Goal: Task Accomplishment & Management: Manage account settings

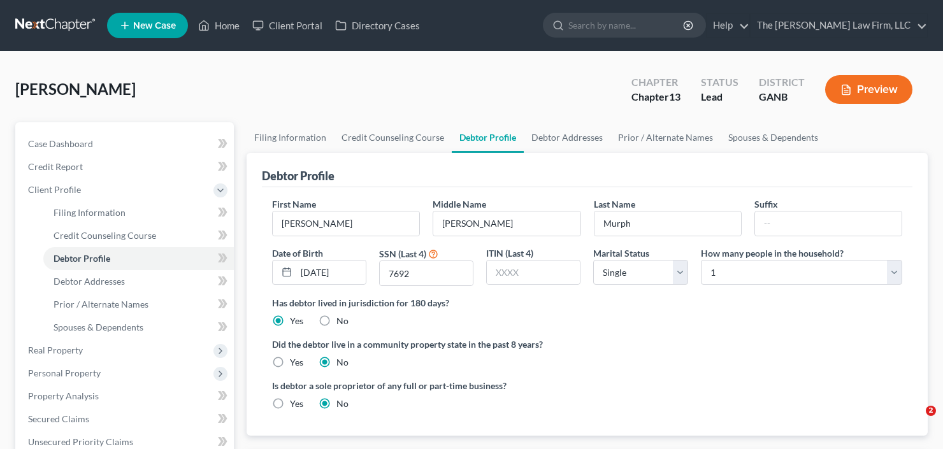
select select "0"
click at [619, 30] on input "search" at bounding box center [627, 25] width 117 height 24
type input "[PERSON_NAME]"
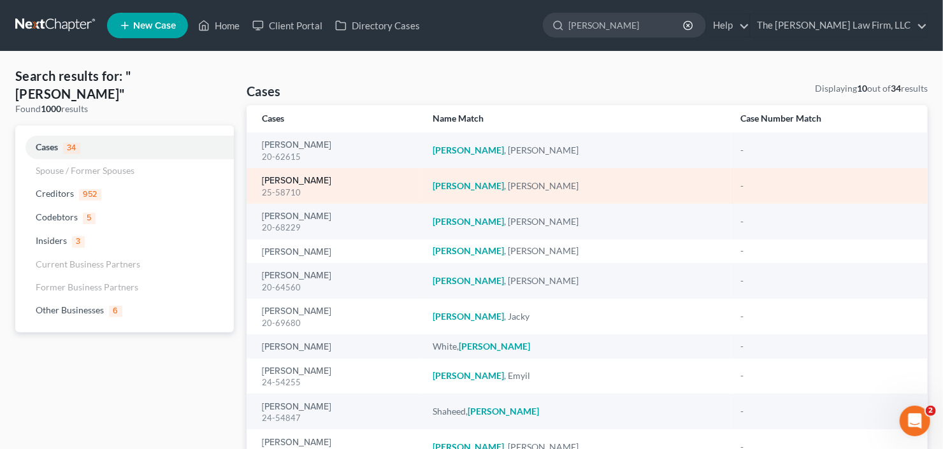
click at [301, 178] on link "[PERSON_NAME]" at bounding box center [296, 181] width 69 height 9
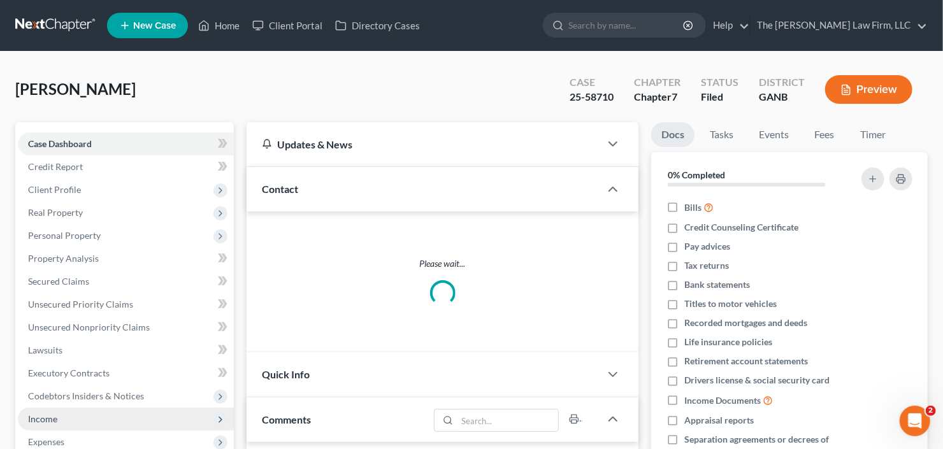
scroll to position [153, 0]
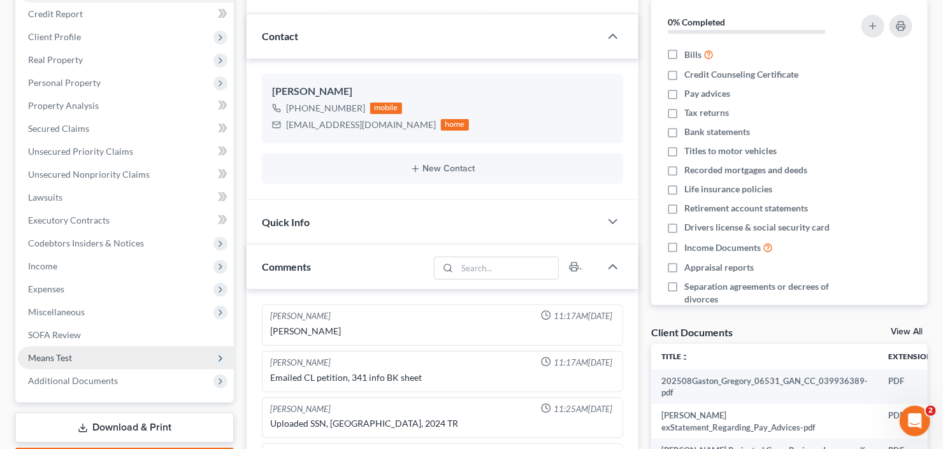
click at [62, 391] on span "Additional Documents" at bounding box center [126, 381] width 216 height 23
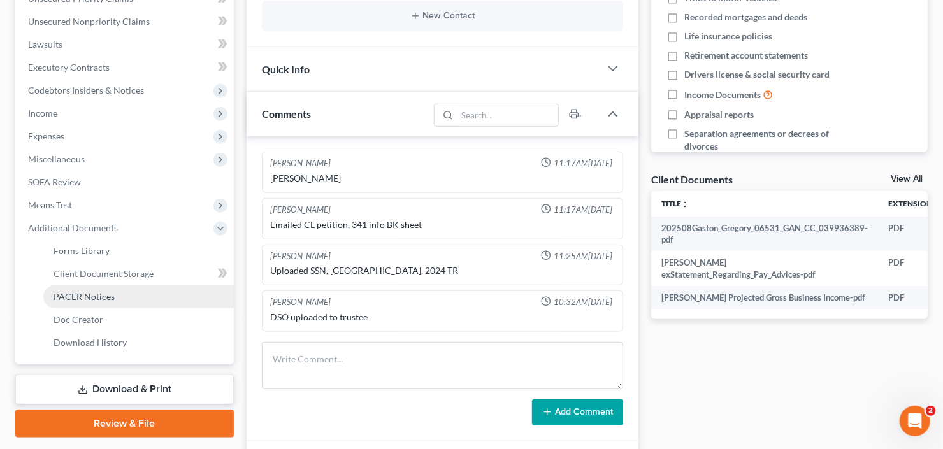
click at [90, 293] on span "PACER Notices" at bounding box center [84, 296] width 61 height 11
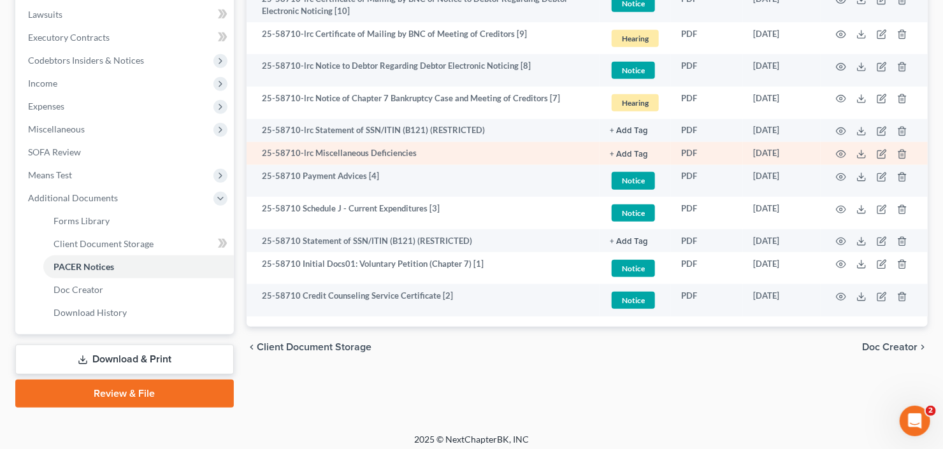
scroll to position [341, 0]
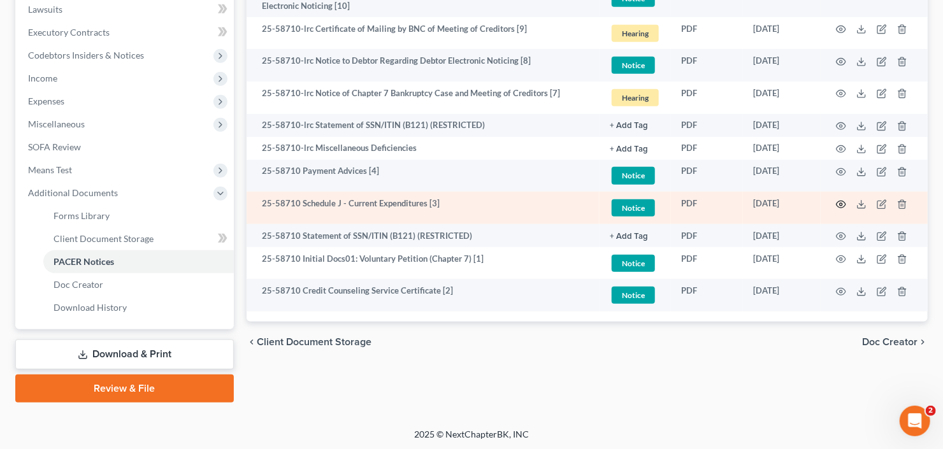
click at [843, 202] on icon "button" at bounding box center [841, 205] width 10 height 10
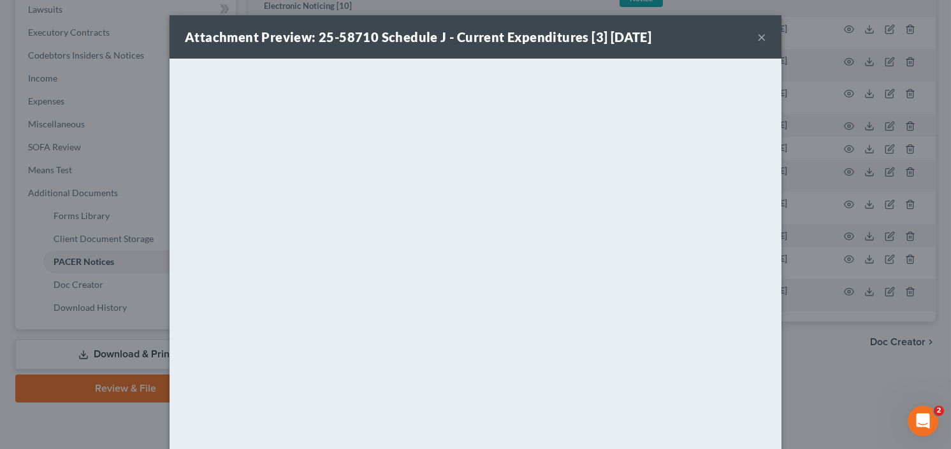
click at [757, 37] on button "×" at bounding box center [761, 36] width 9 height 15
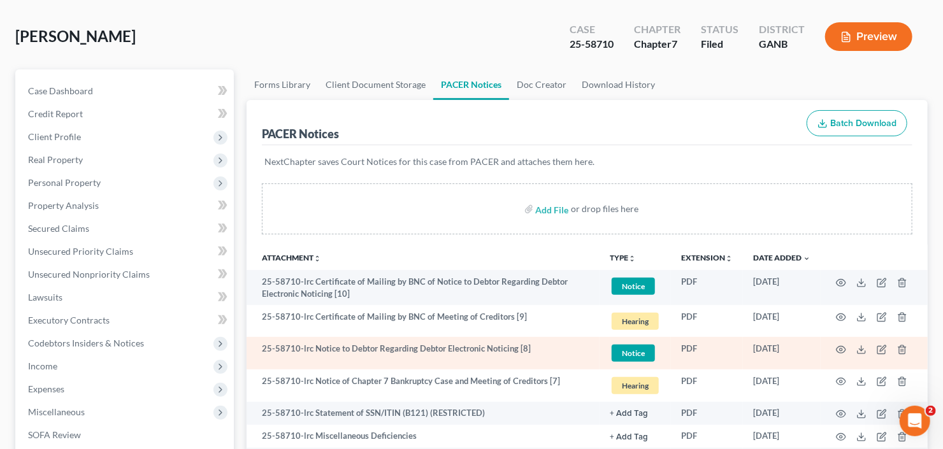
scroll to position [0, 0]
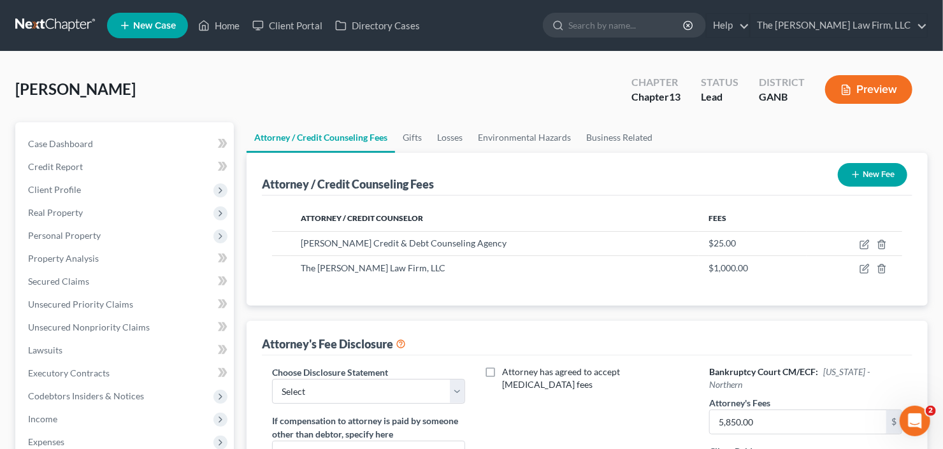
click at [860, 91] on button "Preview" at bounding box center [869, 89] width 87 height 29
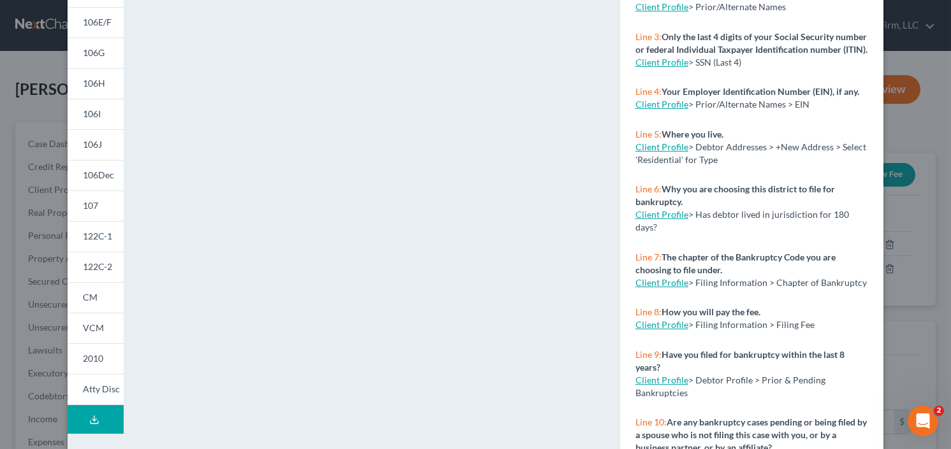
scroll to position [270, 0]
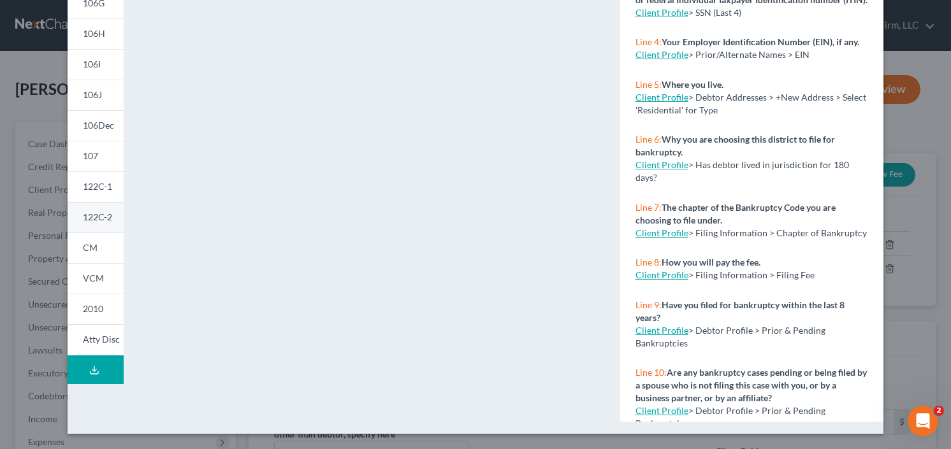
click at [86, 216] on span "122C-2" at bounding box center [97, 217] width 29 height 11
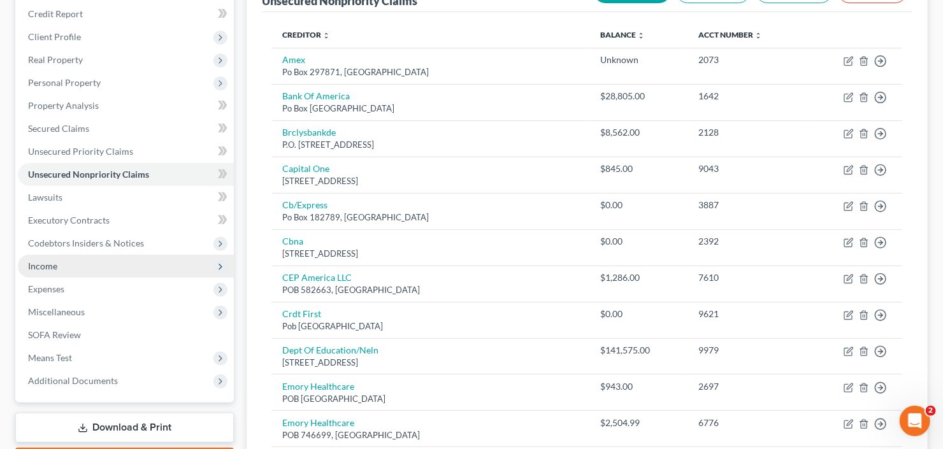
click at [71, 262] on span "Income" at bounding box center [126, 266] width 216 height 23
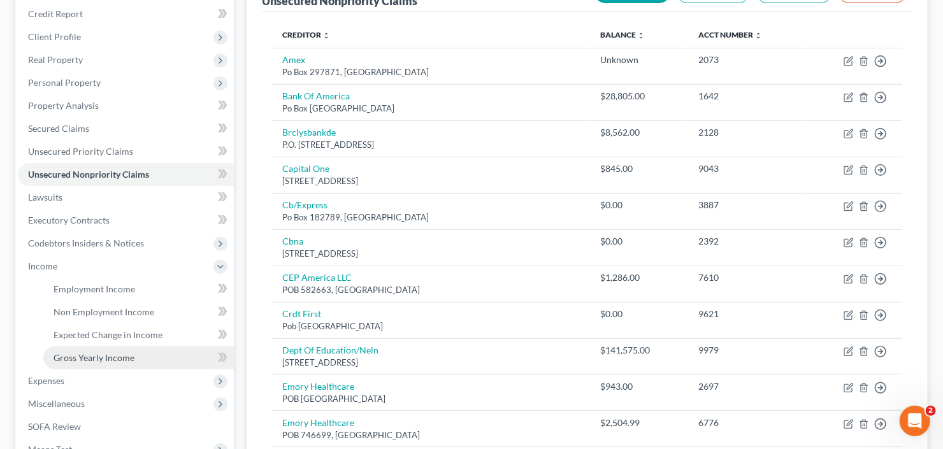
click at [104, 358] on span "Gross Yearly Income" at bounding box center [94, 358] width 81 height 11
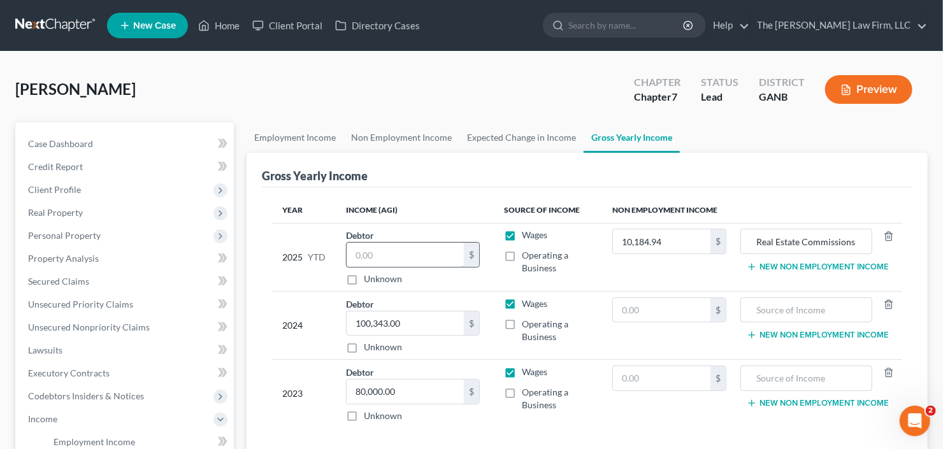
click at [372, 252] on input "text" at bounding box center [405, 255] width 117 height 24
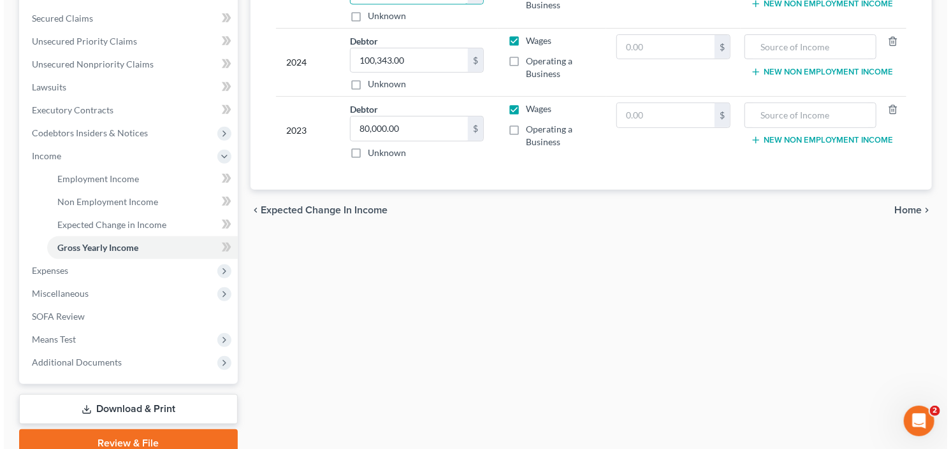
scroll to position [317, 0]
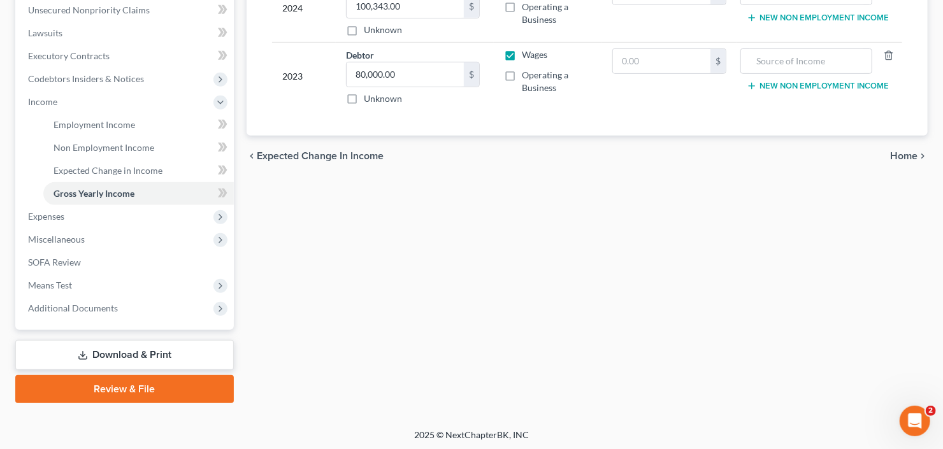
type input "60,470.14"
click at [81, 344] on link "Download & Print" at bounding box center [124, 355] width 219 height 30
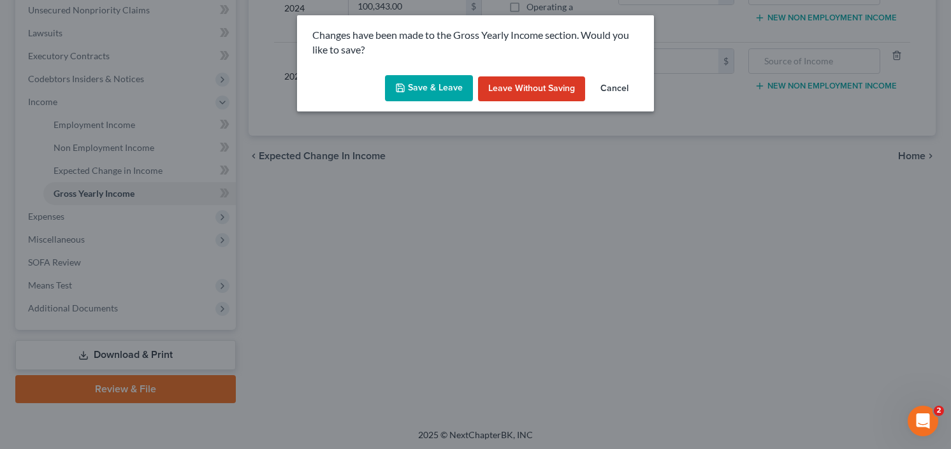
click at [419, 75] on button "Save & Leave" at bounding box center [429, 88] width 88 height 27
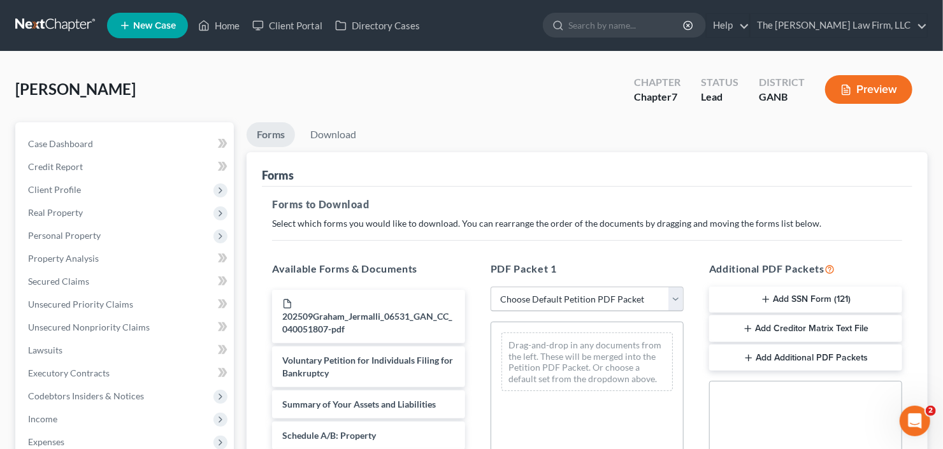
drag, startPoint x: 530, startPoint y: 282, endPoint x: 532, endPoint y: 302, distance: 19.2
drag, startPoint x: 532, startPoint y: 302, endPoint x: 532, endPoint y: 309, distance: 7.0
click at [532, 302] on select "Choose Default Petition PDF Packet Complete Bankruptcy Petition (all forms and …" at bounding box center [587, 299] width 193 height 25
select select "0"
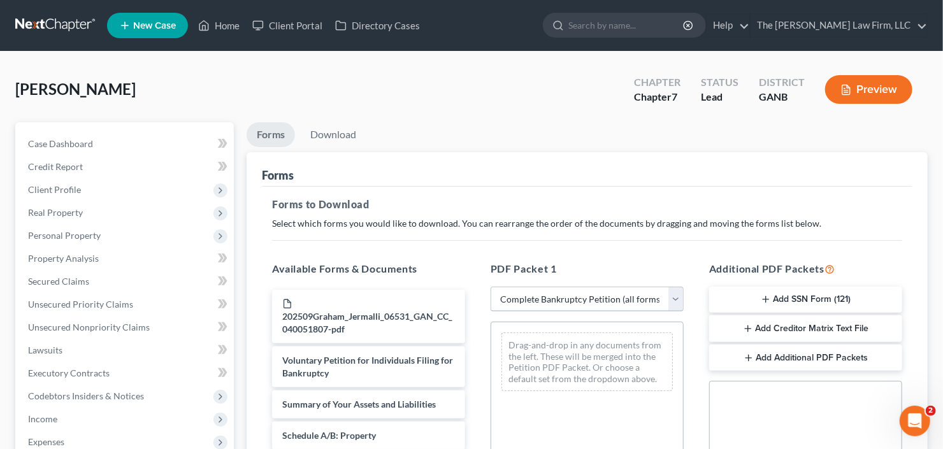
click at [491, 287] on select "Choose Default Petition PDF Packet Complete Bankruptcy Petition (all forms and …" at bounding box center [587, 299] width 193 height 25
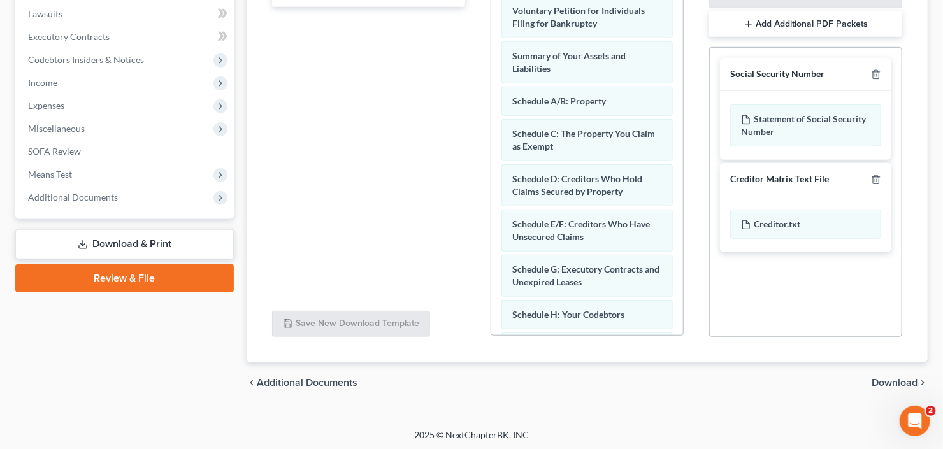
click at [891, 378] on span "Download" at bounding box center [895, 383] width 46 height 10
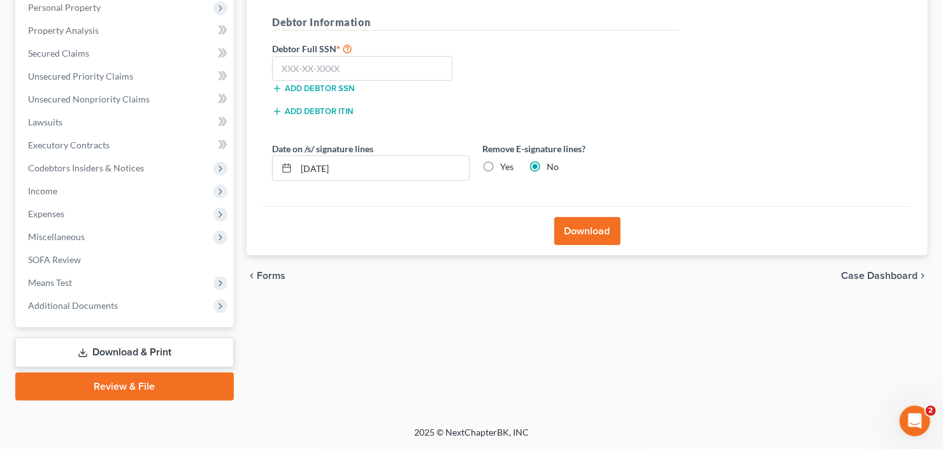
scroll to position [226, 0]
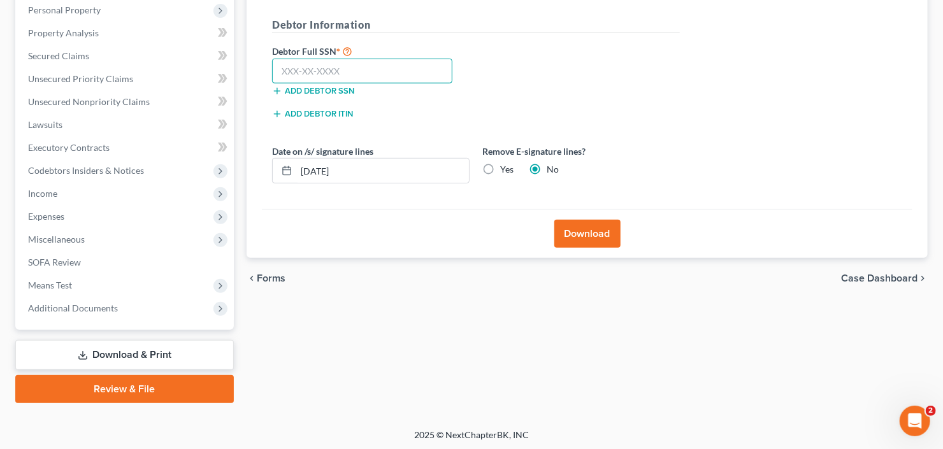
click at [292, 59] on input "text" at bounding box center [362, 71] width 180 height 25
type input "580-25-3777"
click at [583, 233] on button "Download" at bounding box center [588, 234] width 66 height 28
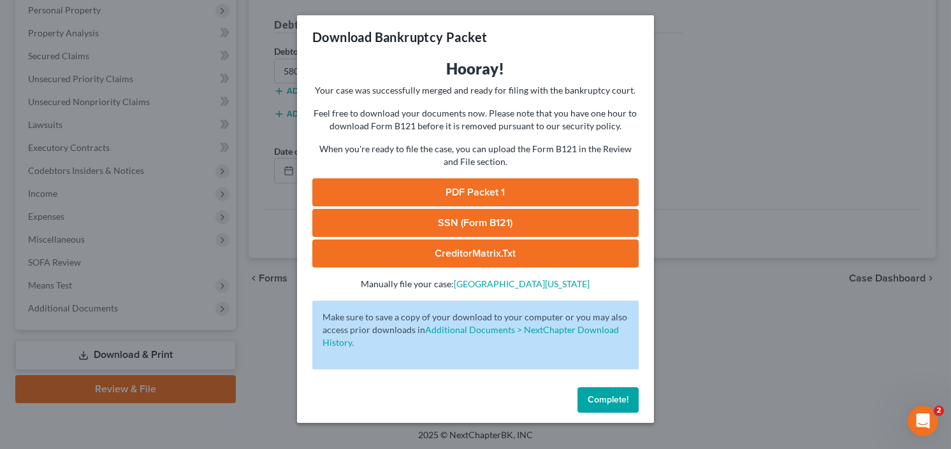
click at [446, 192] on link "PDF Packet 1" at bounding box center [475, 192] width 326 height 28
click at [453, 214] on link "SSN (Form B121)" at bounding box center [475, 223] width 326 height 28
drag, startPoint x: 601, startPoint y: 396, endPoint x: 593, endPoint y: 393, distance: 8.3
click at [601, 396] on span "Complete!" at bounding box center [608, 400] width 41 height 11
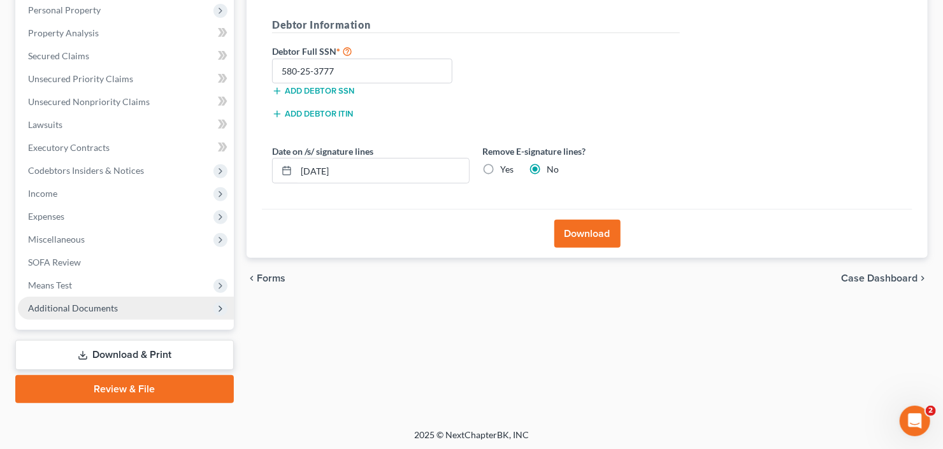
click at [76, 307] on span "Additional Documents" at bounding box center [73, 308] width 90 height 11
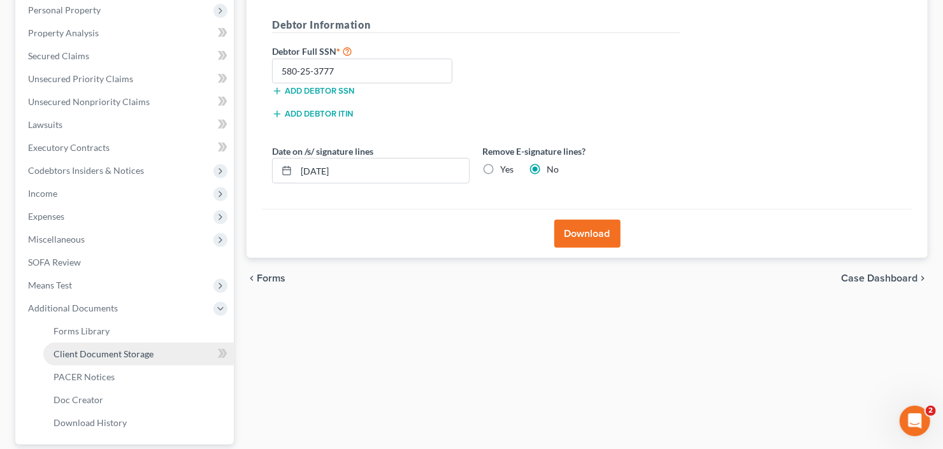
click at [82, 354] on span "Client Document Storage" at bounding box center [104, 354] width 100 height 11
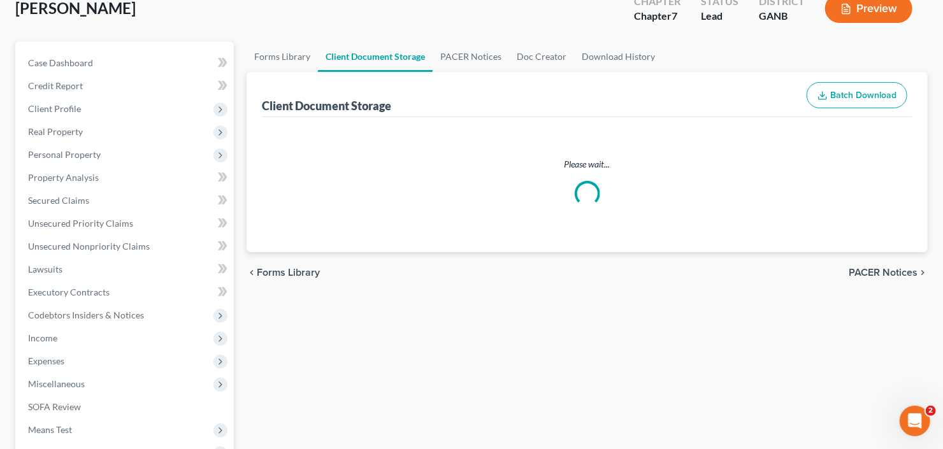
scroll to position [37, 0]
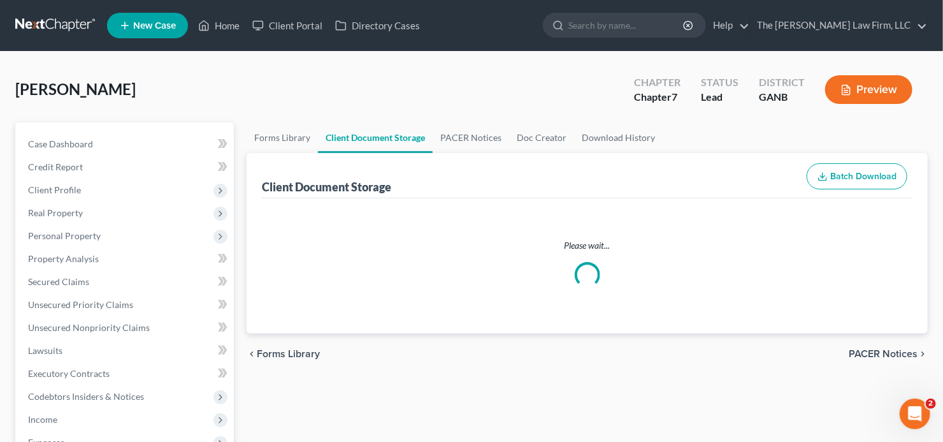
select select "5"
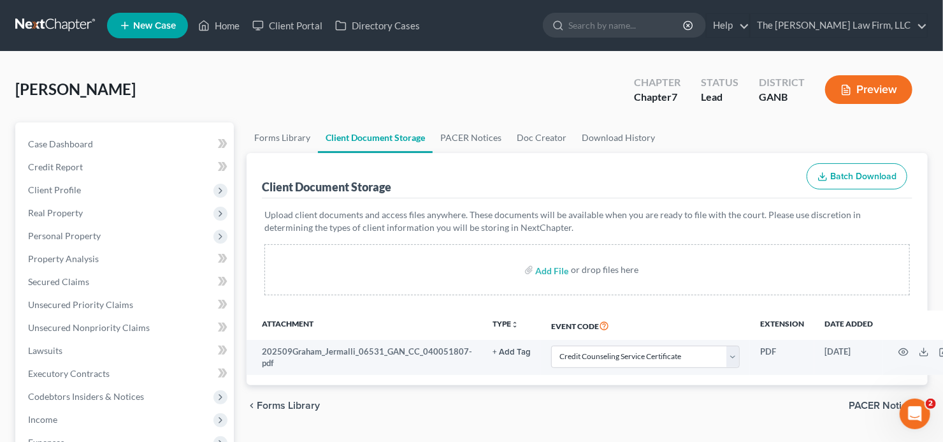
scroll to position [0, 0]
click at [562, 270] on input "file" at bounding box center [551, 269] width 31 height 23
type input "C:\fakepath\Jermalli Graham paystub.pdf"
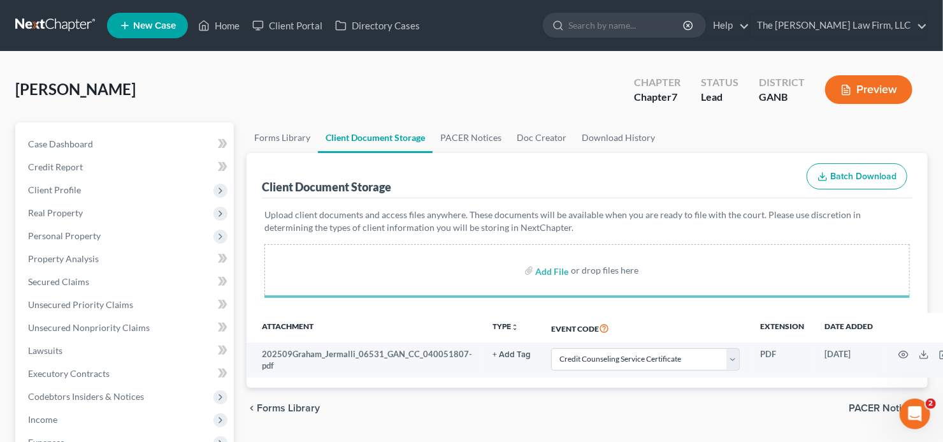
select select "5"
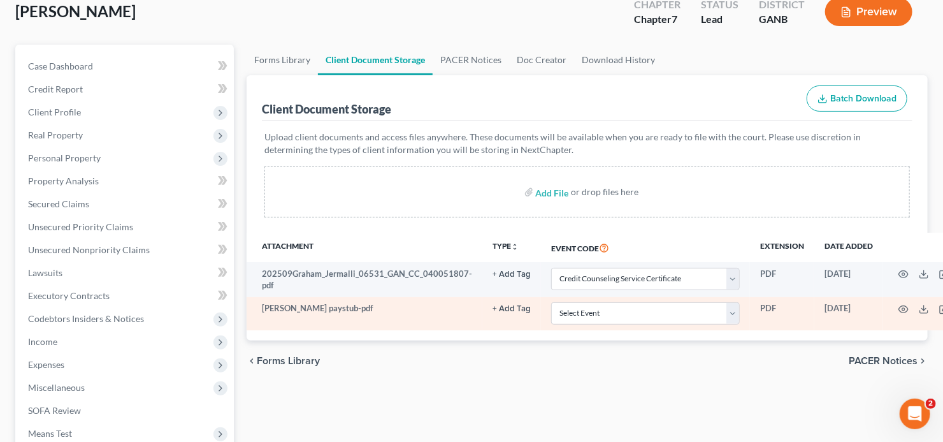
scroll to position [102, 0]
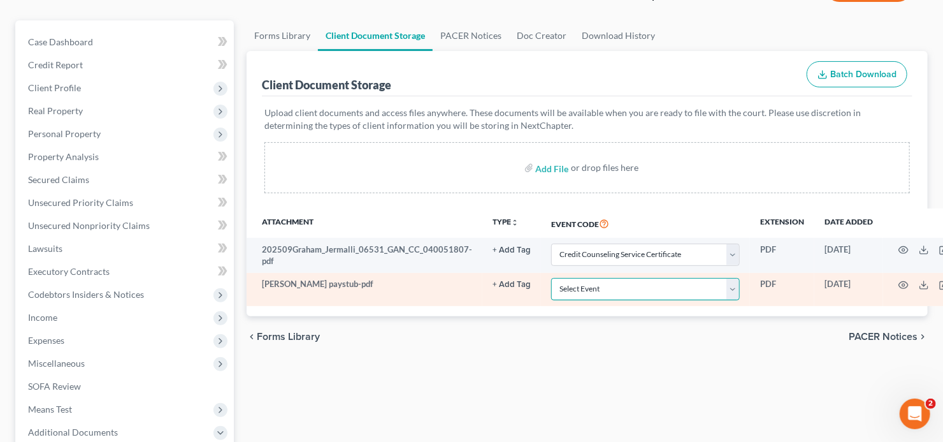
click at [635, 289] on select "Select Event 01 - Chapter 13 Plan - Initial Plan 02-Application to Pay Filing F…" at bounding box center [645, 289] width 189 height 22
select select "35"
click at [551, 278] on select "Select Event 01 - Chapter 13 Plan - Initial Plan 02-Application to Pay Filing F…" at bounding box center [645, 289] width 189 height 22
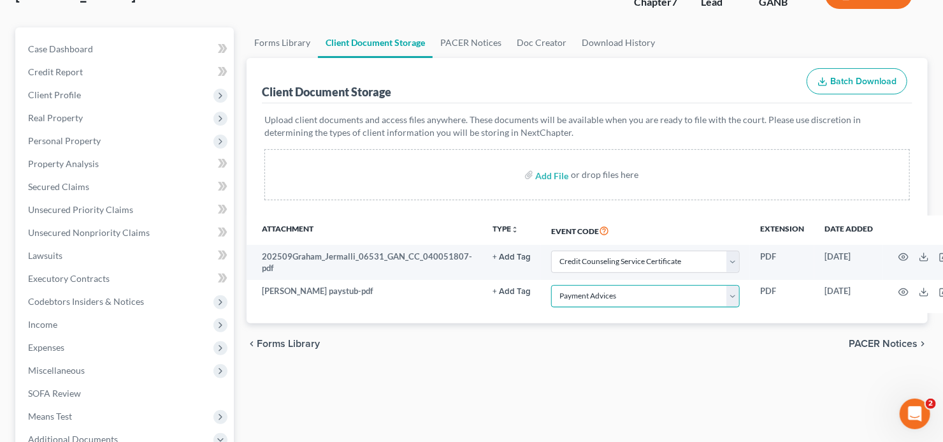
scroll to position [0, 0]
